Goal: Information Seeking & Learning: Learn about a topic

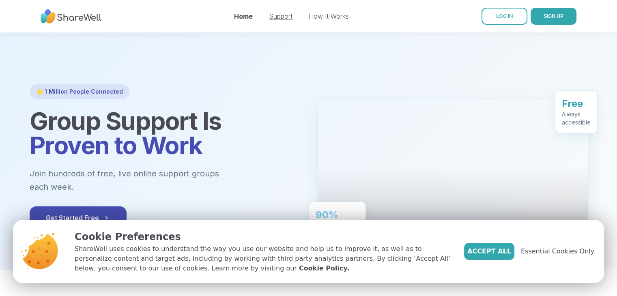
click at [290, 18] on link "Support" at bounding box center [281, 16] width 24 height 8
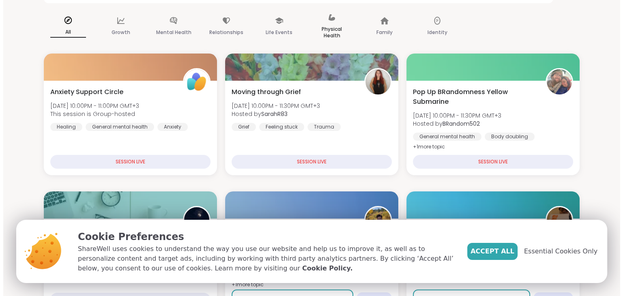
scroll to position [71, 0]
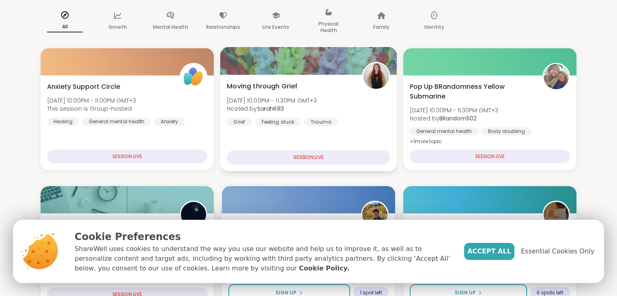
click at [318, 140] on div "Moving through [PERSON_NAME][DATE] 10:00PM - 11:30PM GMT+3 Hosted by SarahR83 G…" at bounding box center [308, 123] width 177 height 97
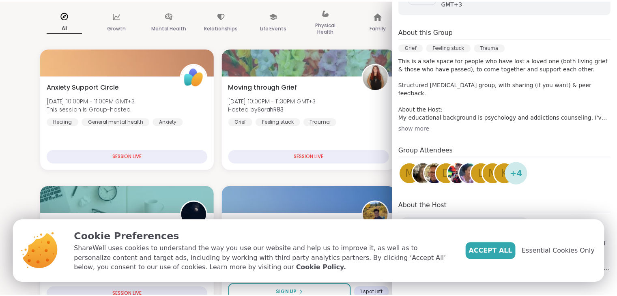
scroll to position [0, 0]
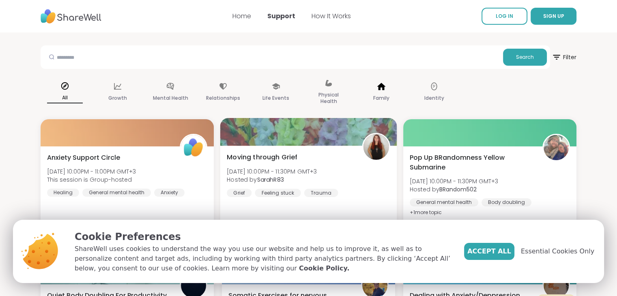
click at [371, 84] on div "Family" at bounding box center [381, 92] width 49 height 41
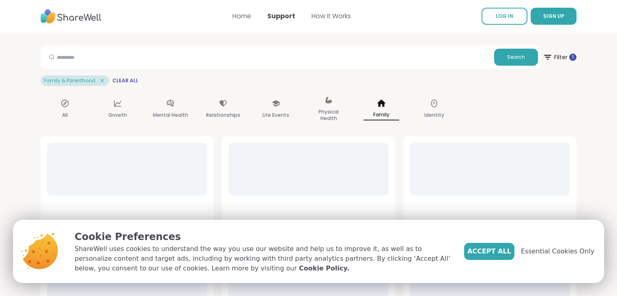
click at [253, 17] on div "Home Support How It Works" at bounding box center [291, 16] width 118 height 23
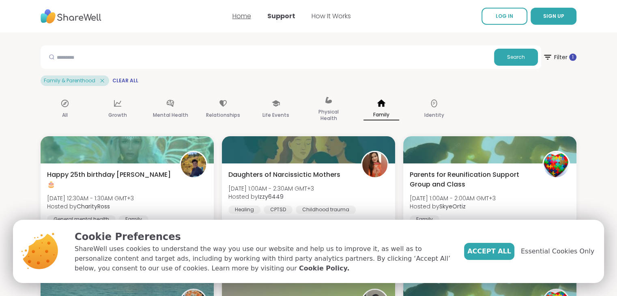
click at [247, 16] on link "Home" at bounding box center [241, 15] width 19 height 9
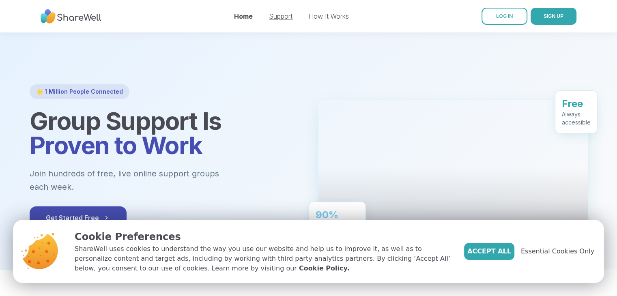
click at [273, 12] on div "Support" at bounding box center [281, 16] width 24 height 10
click at [274, 15] on link "Support" at bounding box center [281, 16] width 24 height 8
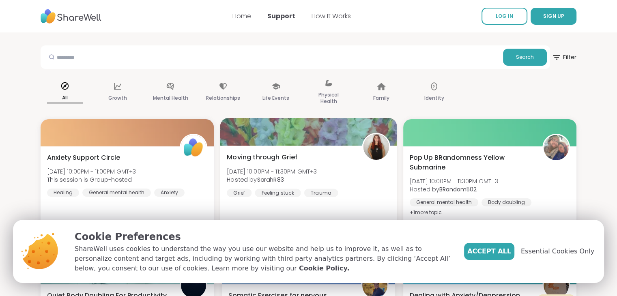
click at [299, 138] on div at bounding box center [308, 132] width 177 height 28
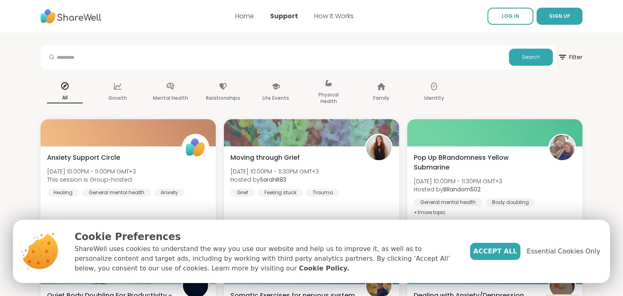
click at [557, 234] on div "Accept All Essential Cookies Only" at bounding box center [535, 252] width 130 height 44
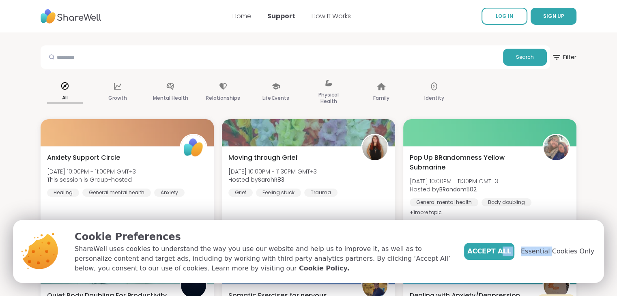
drag, startPoint x: 557, startPoint y: 234, endPoint x: 512, endPoint y: 226, distance: 44.8
click at [512, 226] on div "Cookie Preferences ShareWell uses cookies to understand the way you use our web…" at bounding box center [334, 251] width 539 height 63
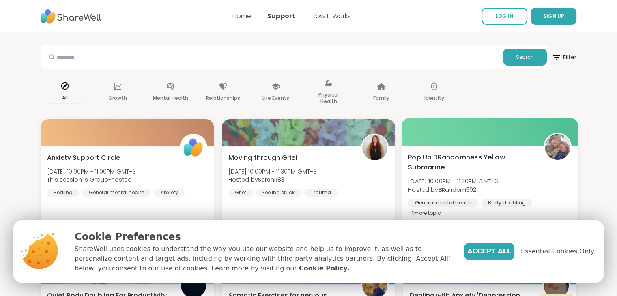
click at [450, 161] on span "Pop Up BRandomness Yellow Submarine" at bounding box center [471, 163] width 126 height 20
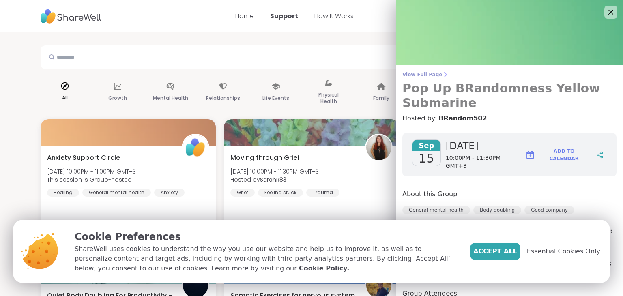
click at [411, 77] on span "View Full Page" at bounding box center [509, 74] width 214 height 6
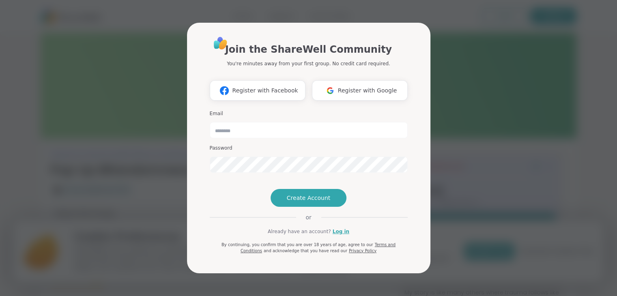
click at [507, 120] on div "Join the ShareWell Community You're minutes away from your first group. No cred…" at bounding box center [308, 148] width 607 height 296
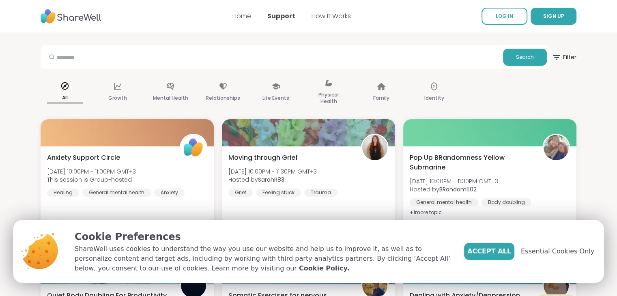
click at [281, 142] on div at bounding box center [308, 132] width 173 height 27
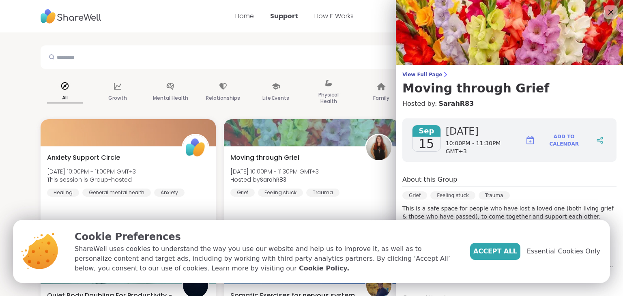
click at [609, 13] on icon at bounding box center [611, 12] width 5 height 5
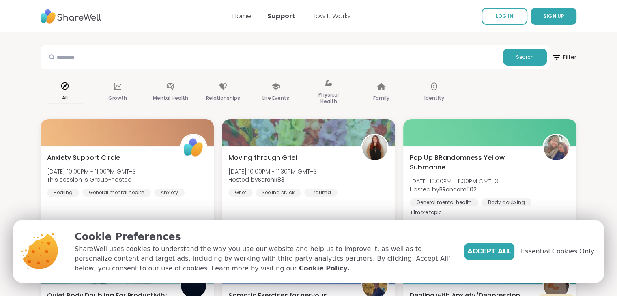
click at [321, 18] on link "How It Works" at bounding box center [331, 15] width 39 height 9
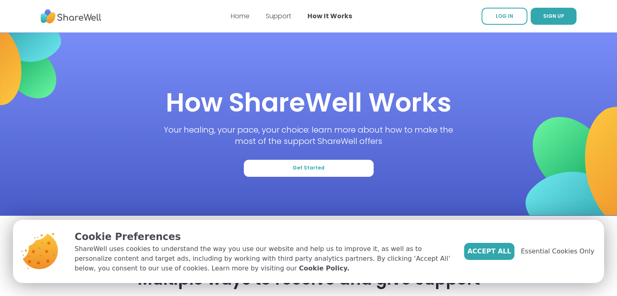
click at [82, 17] on img at bounding box center [71, 16] width 61 height 22
